Goal: Information Seeking & Learning: Learn about a topic

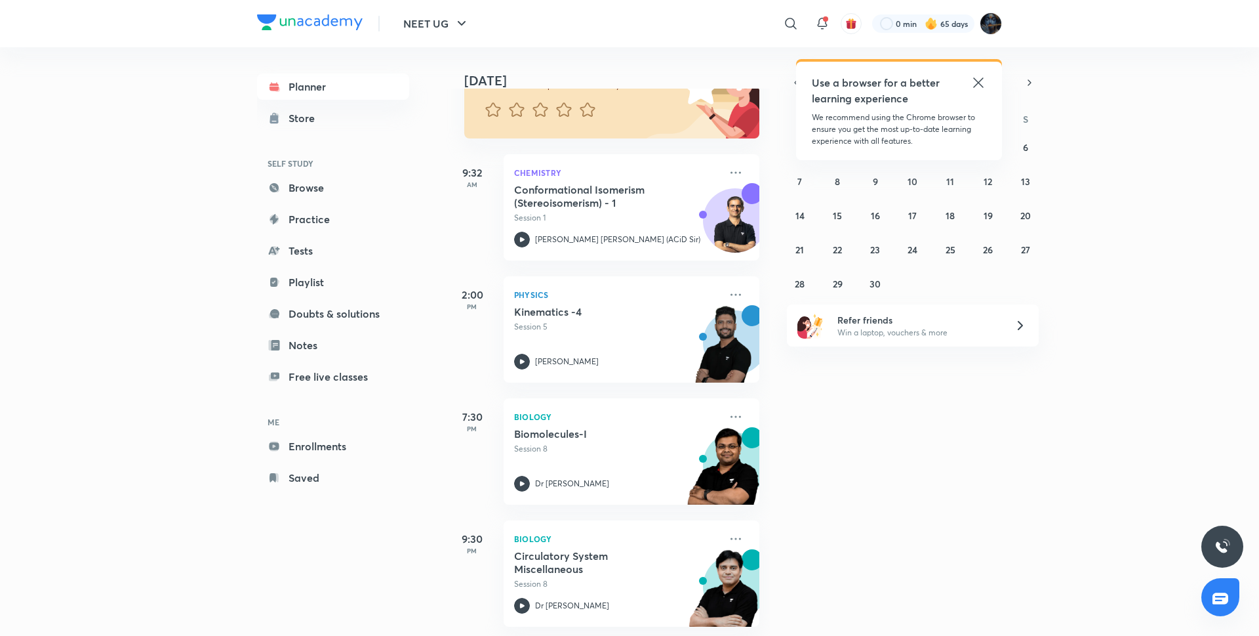
scroll to position [148, 0]
click at [887, 390] on div "[DATE] Good morning, Purnima You have 4 events [DATE] Give us your feedback on …" at bounding box center [851, 341] width 811 height 588
click at [985, 81] on icon at bounding box center [979, 83] width 16 height 16
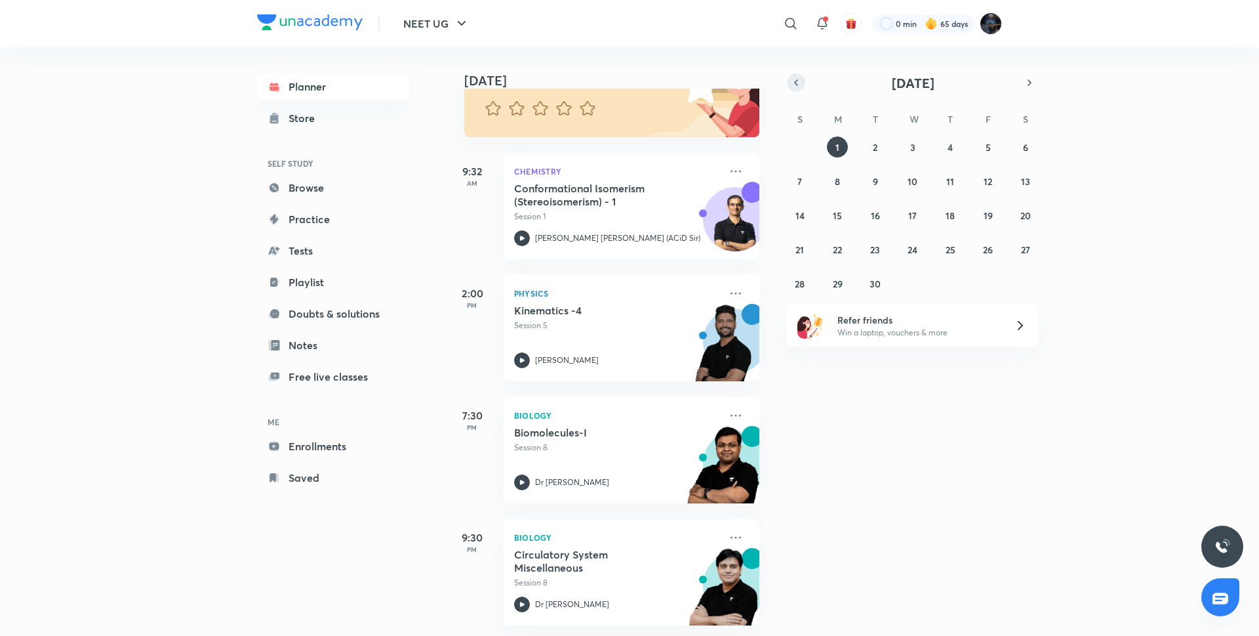
click at [800, 80] on icon "button" at bounding box center [796, 83] width 10 height 12
click at [1021, 283] on abbr "30" at bounding box center [1025, 283] width 11 height 12
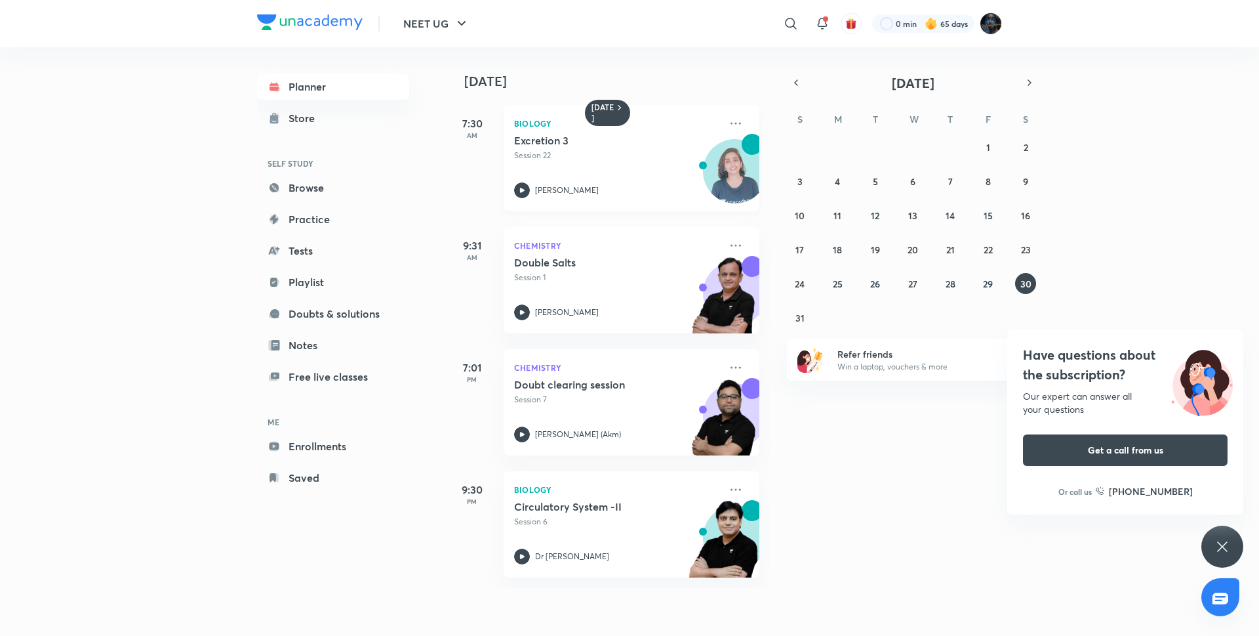
click at [519, 188] on icon at bounding box center [522, 190] width 16 height 16
